Goal: Information Seeking & Learning: Learn about a topic

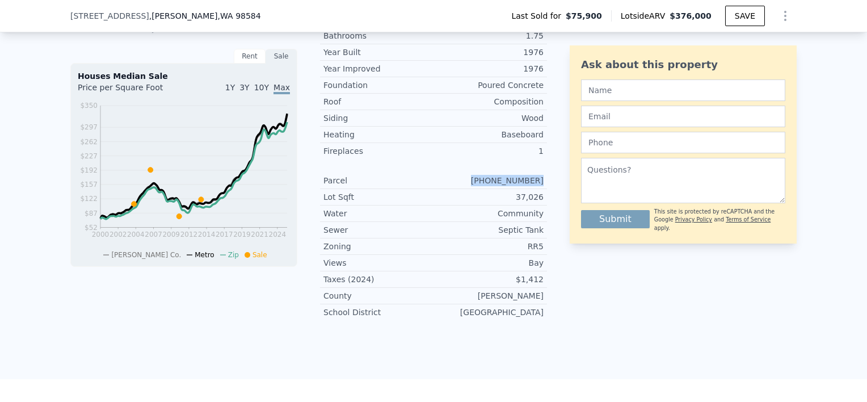
scroll to position [0, 5]
click at [769, 271] on div "Ask about this property Submit This site is protected by reCAPTCHA and the Goog…" at bounding box center [683, 109] width 227 height 439
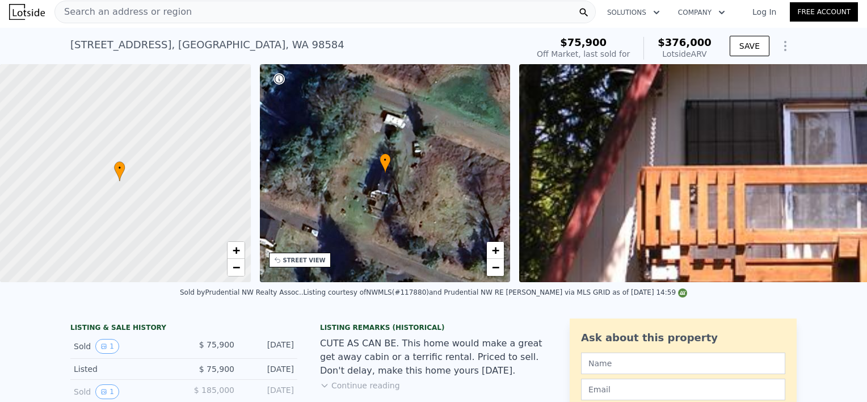
click at [256, 10] on div "Search an address or region" at bounding box center [324, 12] width 541 height 23
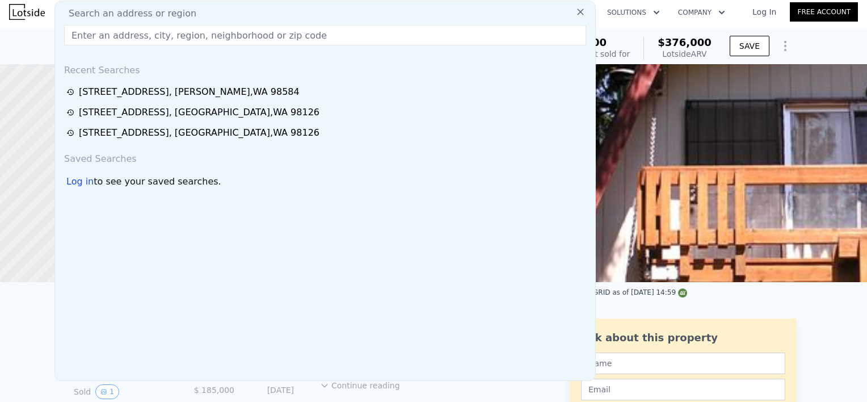
click at [115, 40] on input "text" at bounding box center [325, 35] width 522 height 20
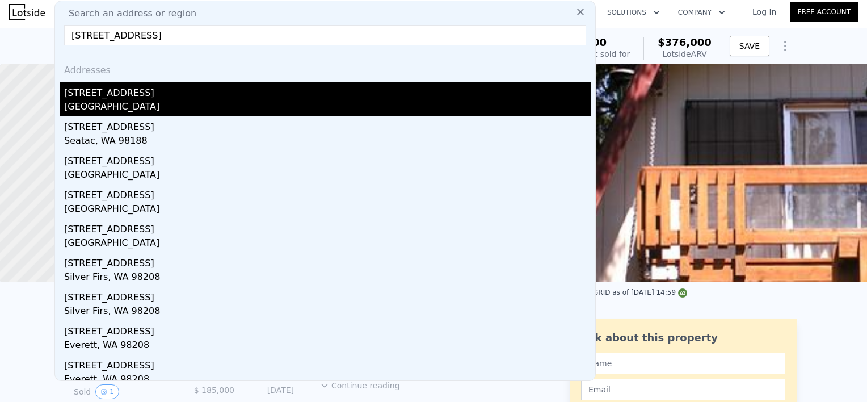
type input "2821 152nd Pl Se"
click at [115, 98] on div "2821 152nd Pl SE" at bounding box center [327, 91] width 527 height 18
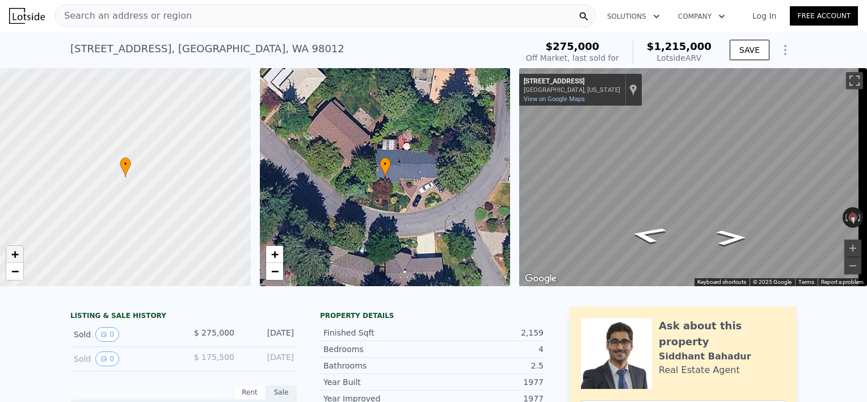
click at [11, 250] on span "+" at bounding box center [14, 254] width 7 height 14
drag, startPoint x: 73, startPoint y: 225, endPoint x: 211, endPoint y: 212, distance: 138.5
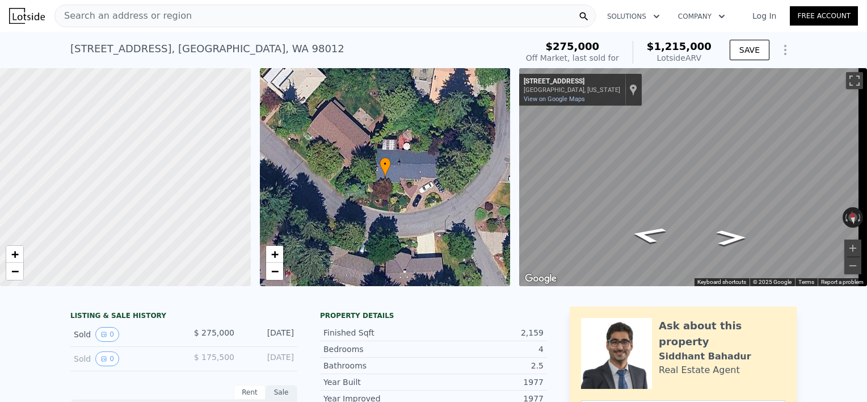
click at [211, 212] on div at bounding box center [125, 178] width 301 height 262
click at [16, 269] on span "−" at bounding box center [14, 271] width 7 height 14
click at [17, 256] on span "+" at bounding box center [14, 254] width 7 height 14
drag, startPoint x: 252, startPoint y: 196, endPoint x: 200, endPoint y: 199, distance: 52.3
click at [200, 199] on div "• + − • + − ← Move left → Move right ↑ Move up ↓ Move down + Zoom in - Zoom out…" at bounding box center [433, 177] width 867 height 218
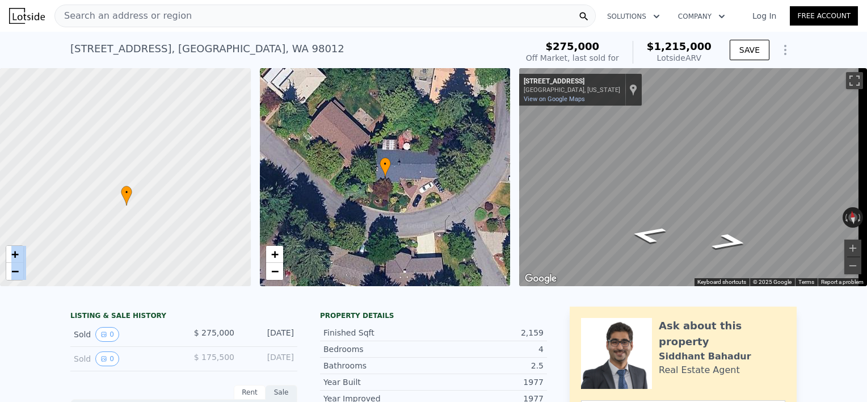
drag, startPoint x: 200, startPoint y: 199, endPoint x: 78, endPoint y: 255, distance: 134.3
click at [78, 255] on div at bounding box center [125, 178] width 301 height 262
click at [729, 239] on icon "Go East, 152nd Pl SE" at bounding box center [730, 241] width 68 height 25
click at [729, 239] on icon "Go East, 152nd Pl SE" at bounding box center [731, 237] width 54 height 22
drag, startPoint x: 847, startPoint y: 79, endPoint x: 849, endPoint y: 138, distance: 59.1
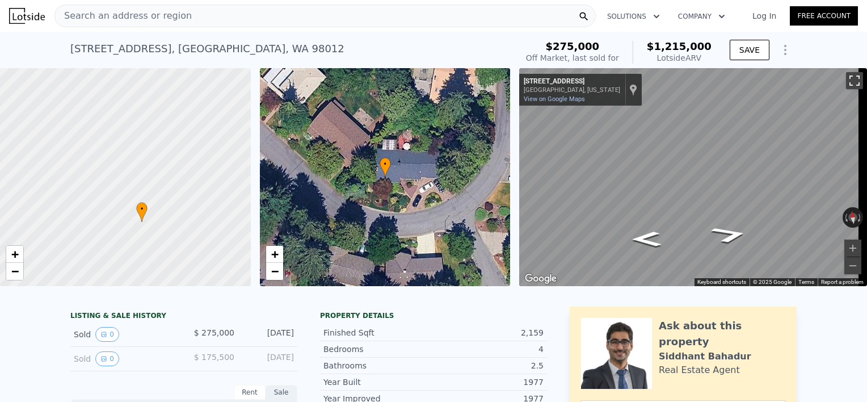
click at [847, 79] on button "Toggle fullscreen view" at bounding box center [854, 80] width 17 height 17
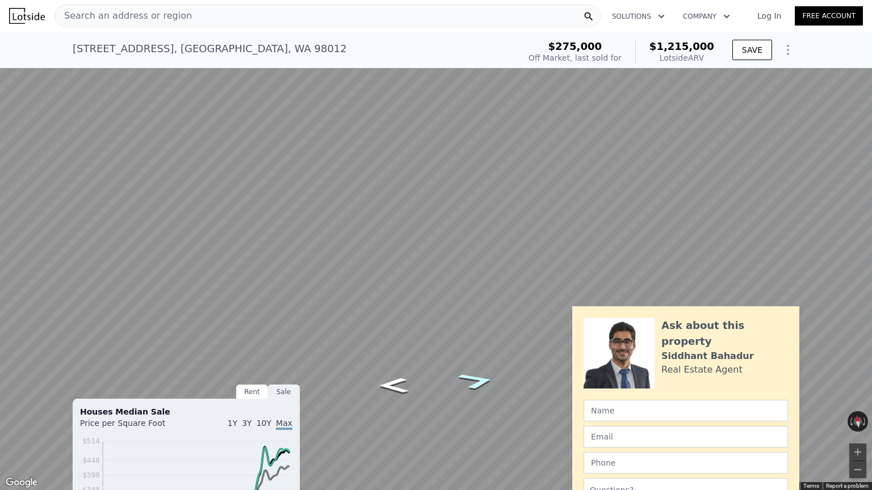
click at [477, 386] on icon "Go East, 152nd Pl SE" at bounding box center [476, 381] width 69 height 26
click at [857, 9] on button "Toggle fullscreen view" at bounding box center [859, 12] width 17 height 17
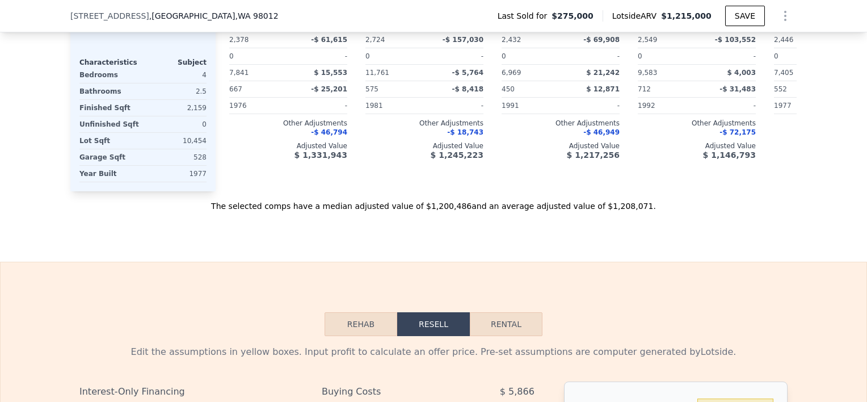
scroll to position [466, 0]
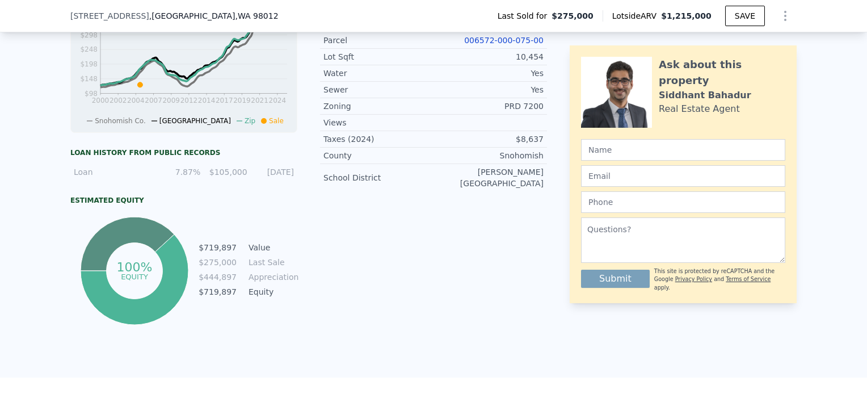
click at [485, 45] on link "006572-000-075-00" at bounding box center [503, 40] width 79 height 9
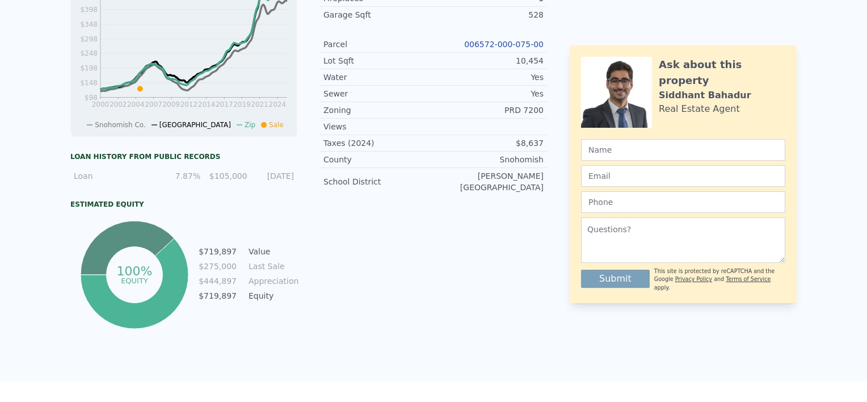
scroll to position [0, 0]
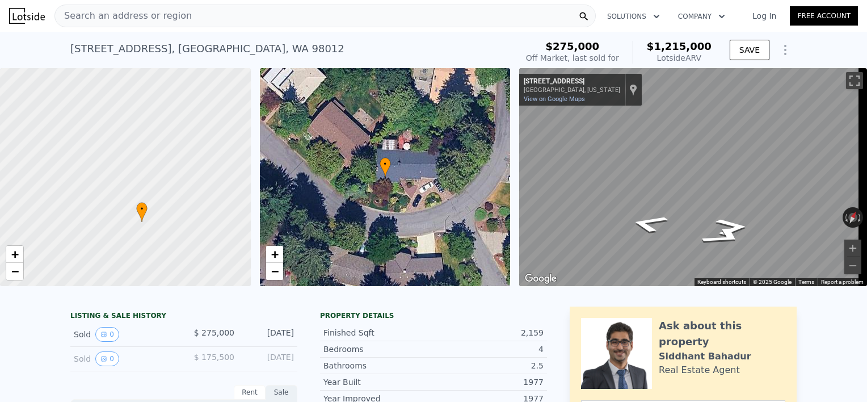
click at [287, 10] on div "Search an address or region" at bounding box center [324, 16] width 541 height 23
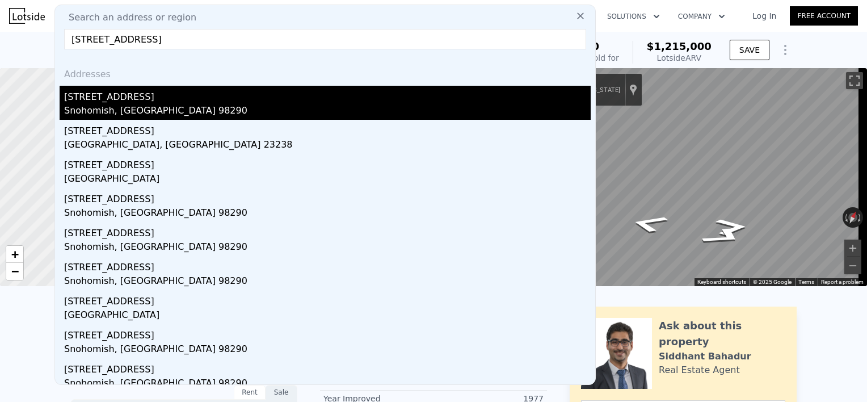
type input "15614 Westwick Rd"
click at [112, 98] on div "15614 Westwick Rd" at bounding box center [327, 95] width 527 height 18
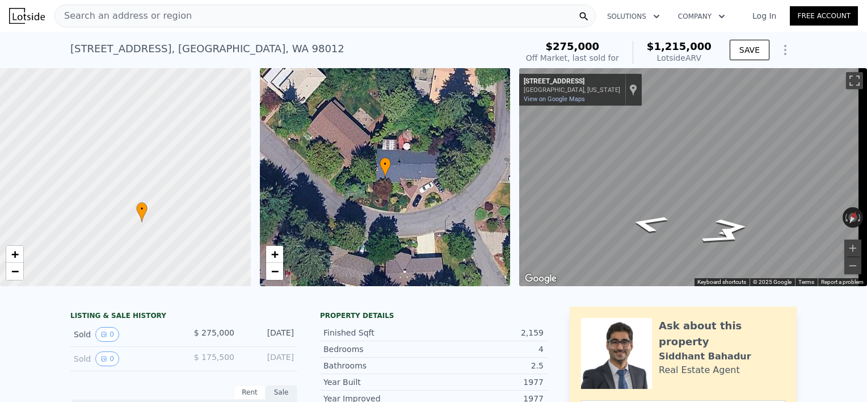
click at [112, 98] on div at bounding box center [125, 178] width 301 height 262
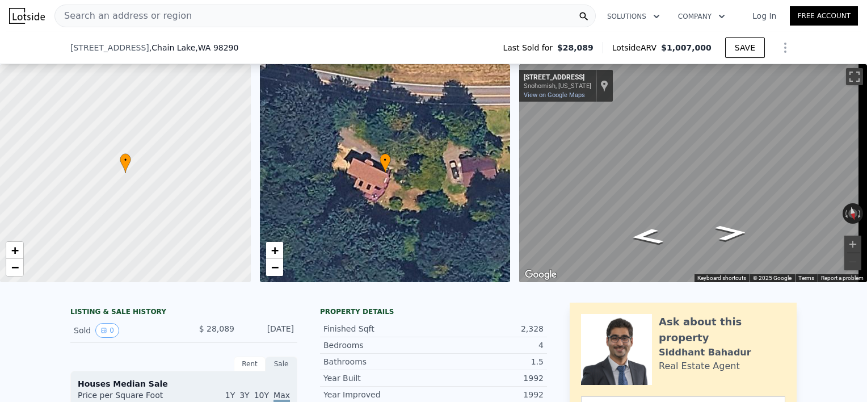
scroll to position [256, 0]
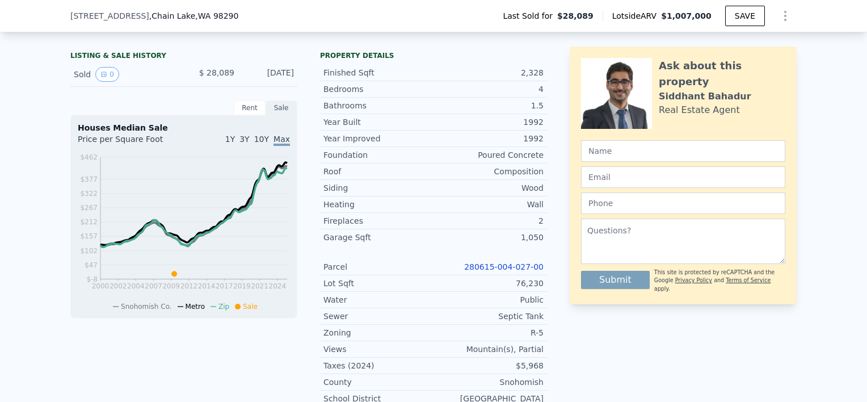
click at [505, 271] on link "280615-004-027-00" at bounding box center [503, 266] width 79 height 9
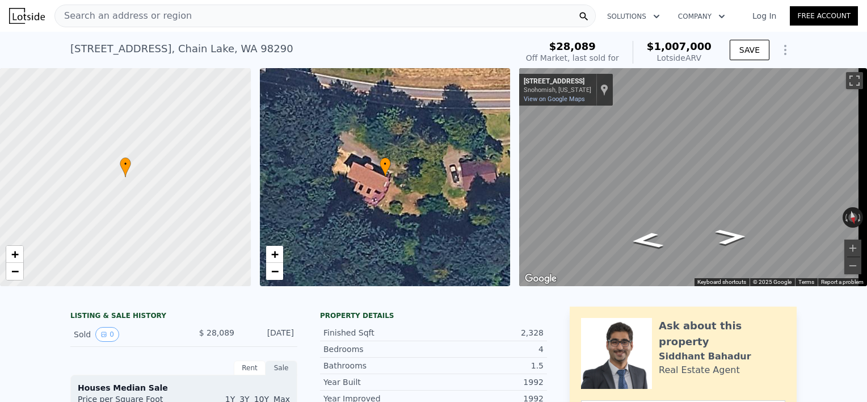
click at [246, 16] on div "Search an address or region" at bounding box center [324, 16] width 541 height 23
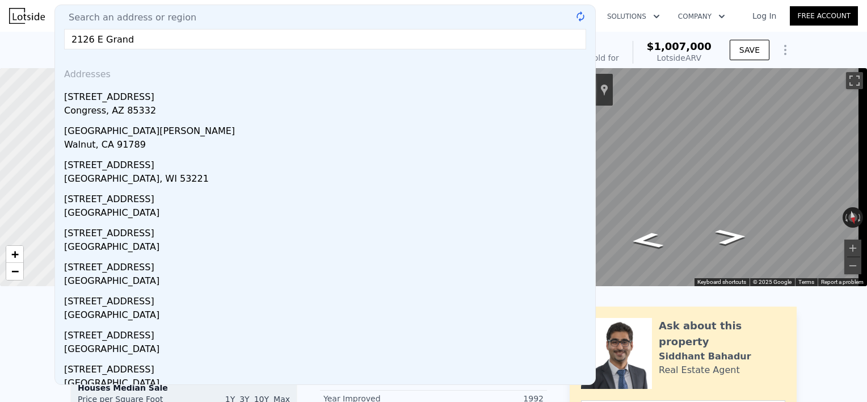
type input "2126 E Grand"
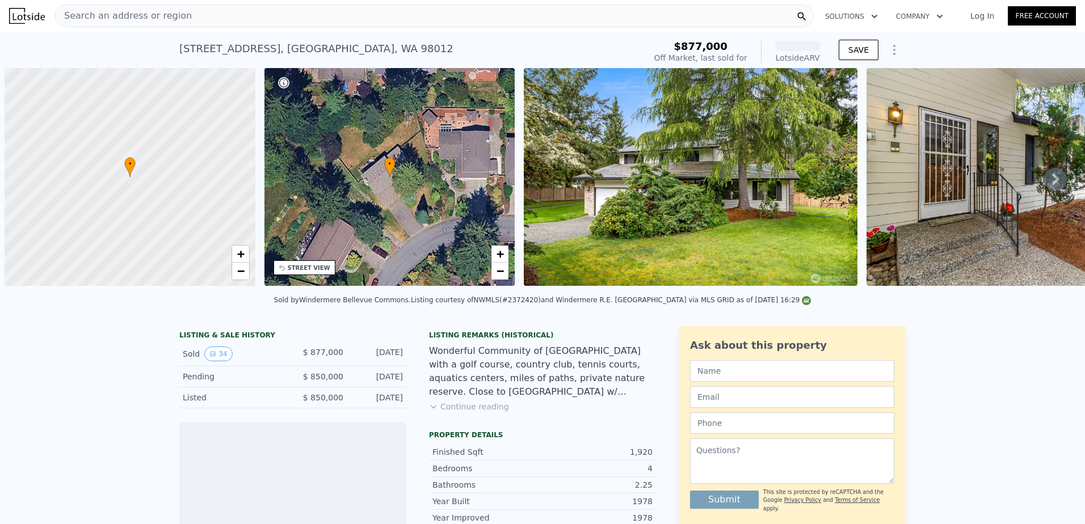
scroll to position [0, 5]
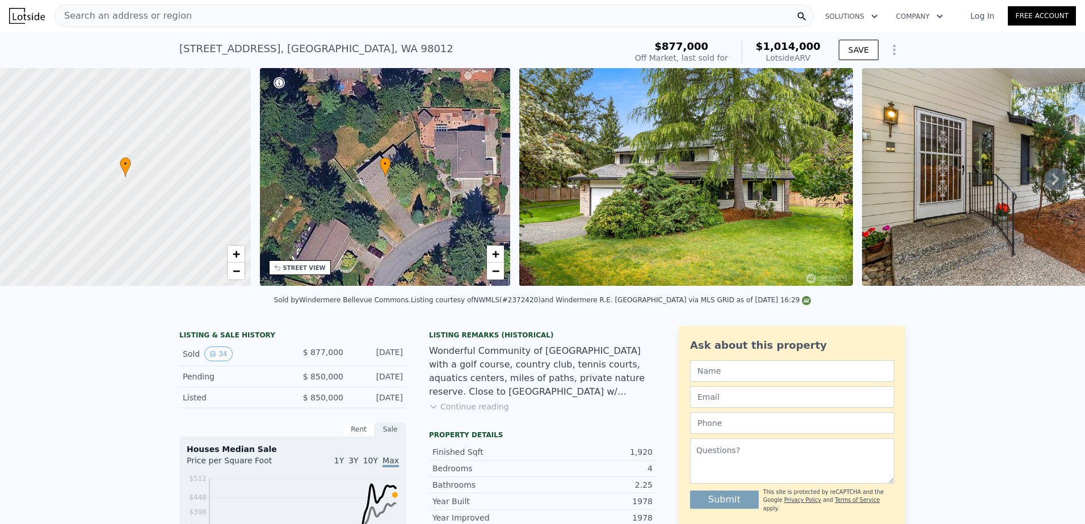
click at [634, 179] on img at bounding box center [686, 177] width 334 height 218
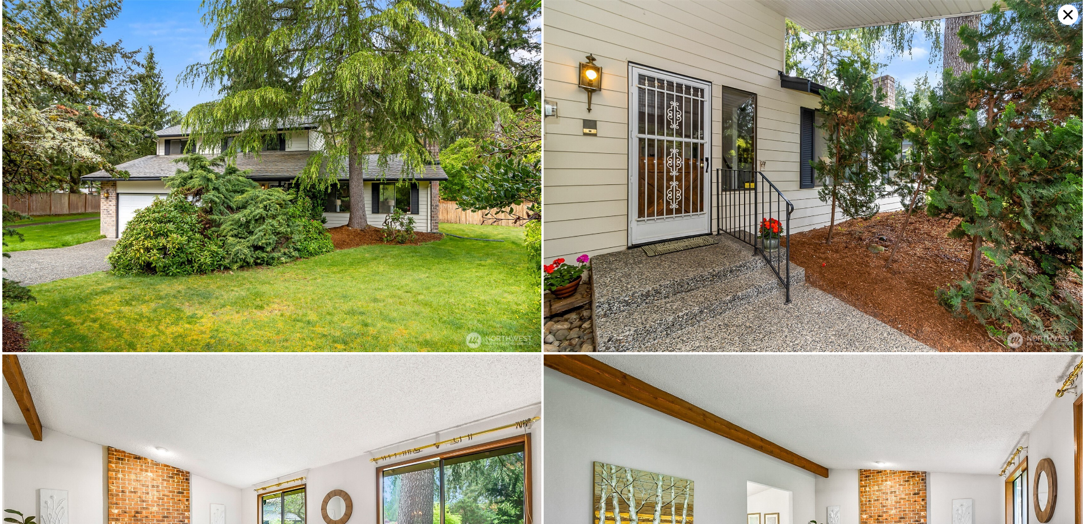
click at [369, 171] on img at bounding box center [271, 176] width 539 height 352
click at [269, 166] on img at bounding box center [271, 176] width 539 height 352
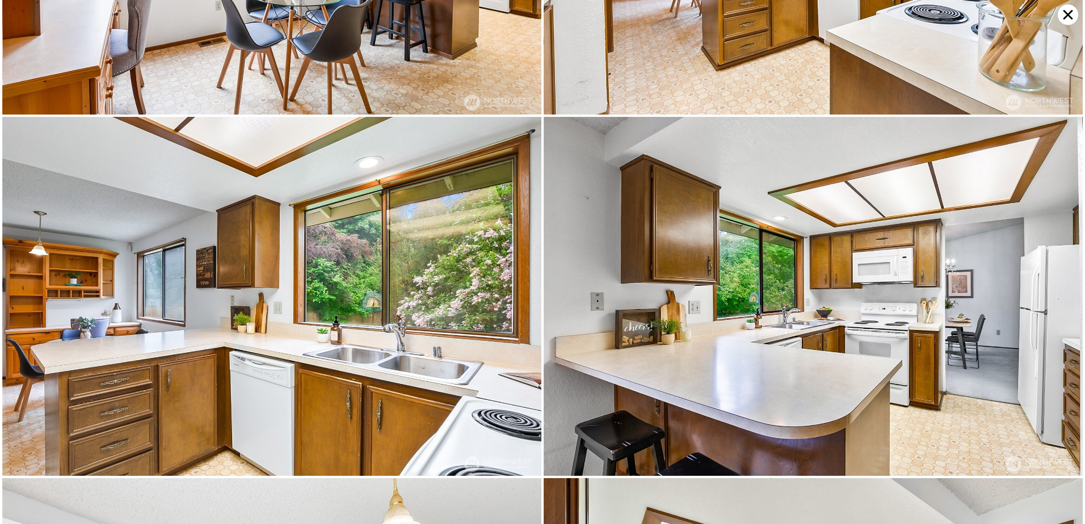
scroll to position [1786, 0]
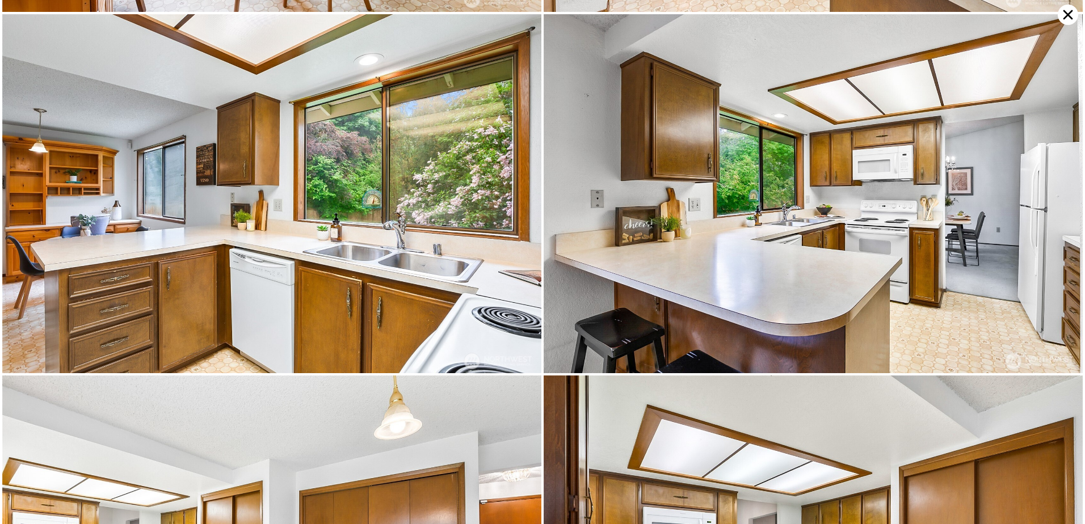
click at [1066, 12] on icon at bounding box center [1068, 15] width 10 height 10
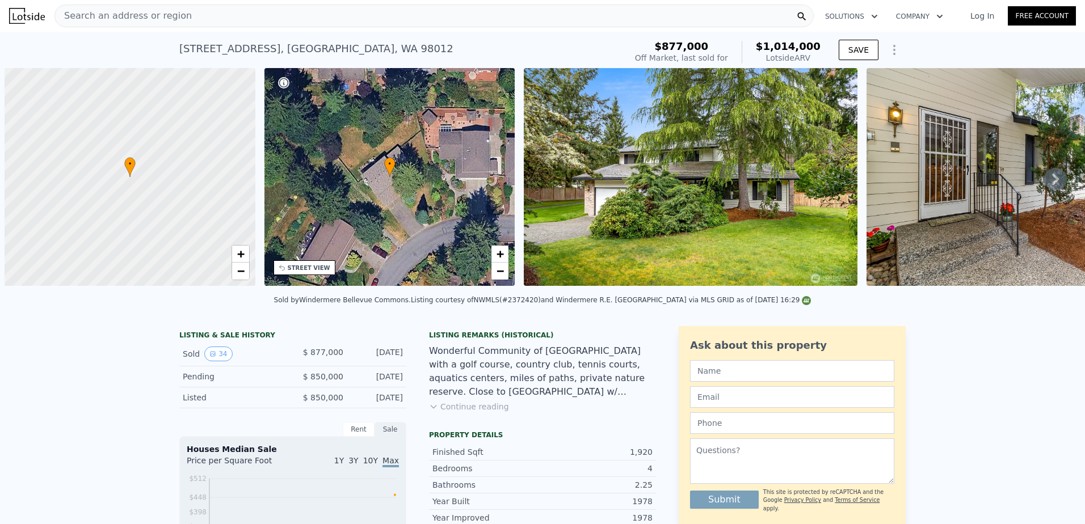
scroll to position [0, 5]
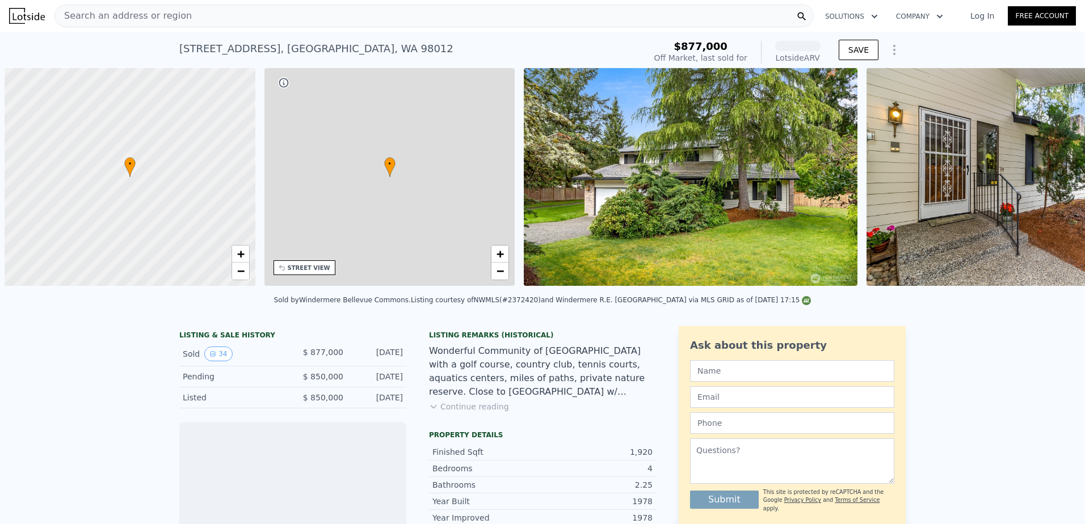
scroll to position [0, 5]
